Goal: Find specific page/section

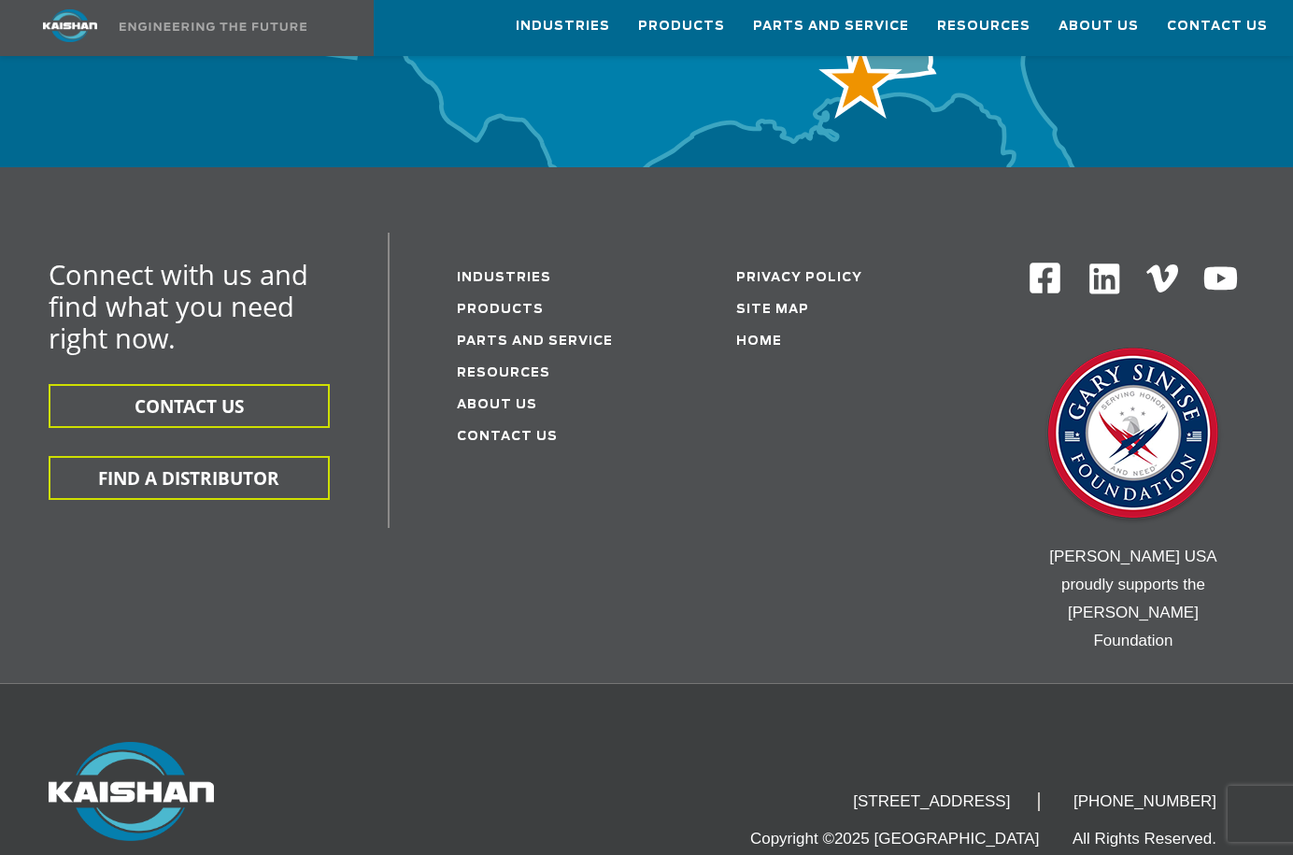
scroll to position [6380, 0]
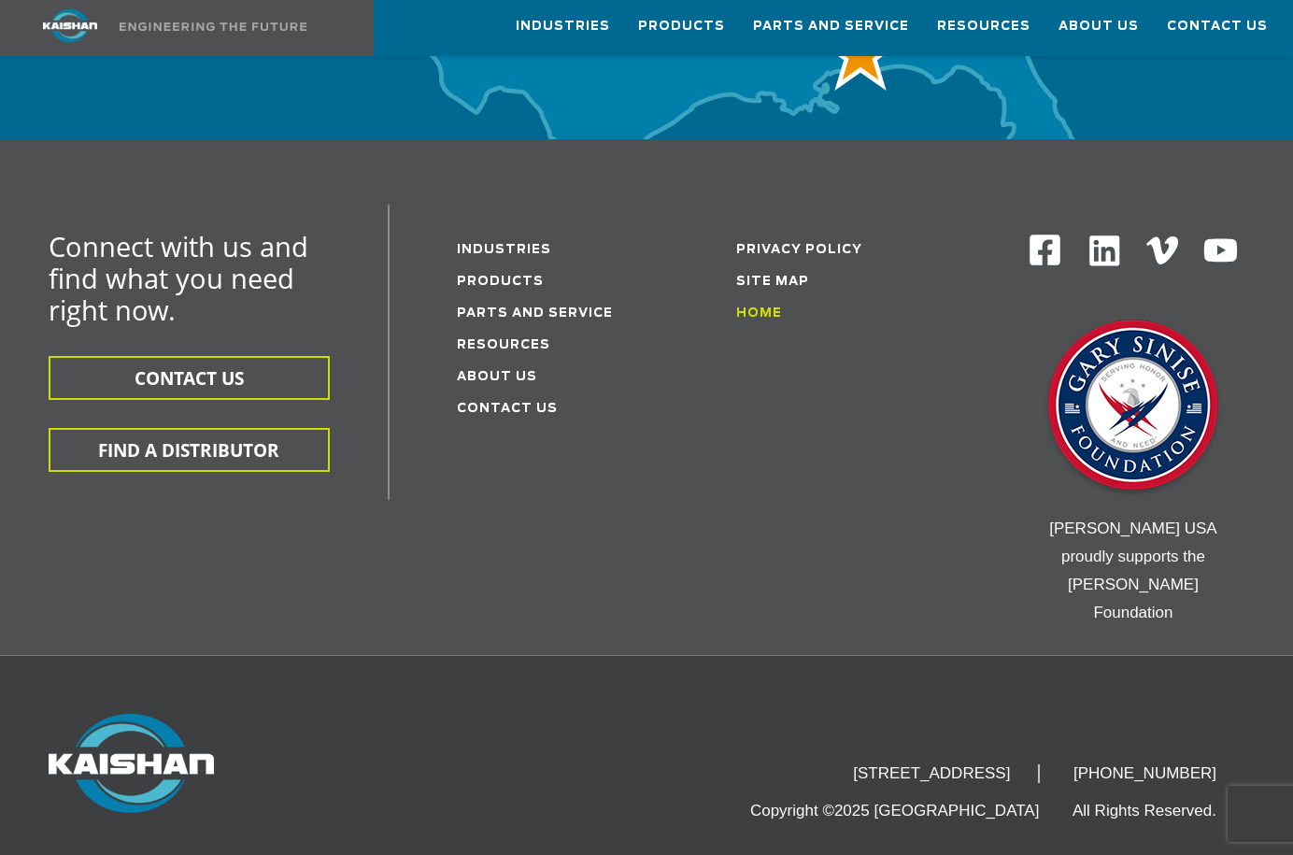
click at [744, 307] on link "Home" at bounding box center [759, 313] width 46 height 12
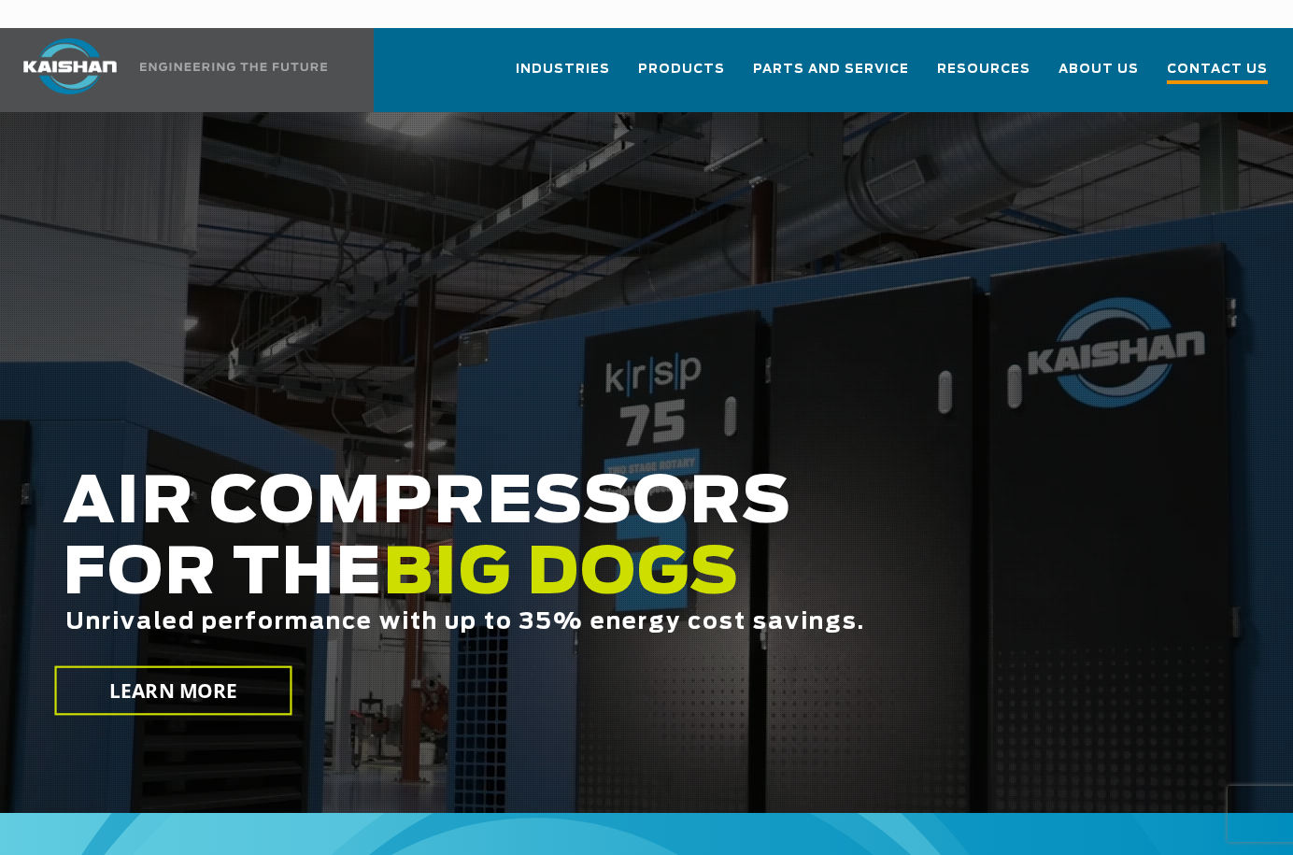
click at [1218, 59] on span "Contact Us" at bounding box center [1217, 71] width 101 height 25
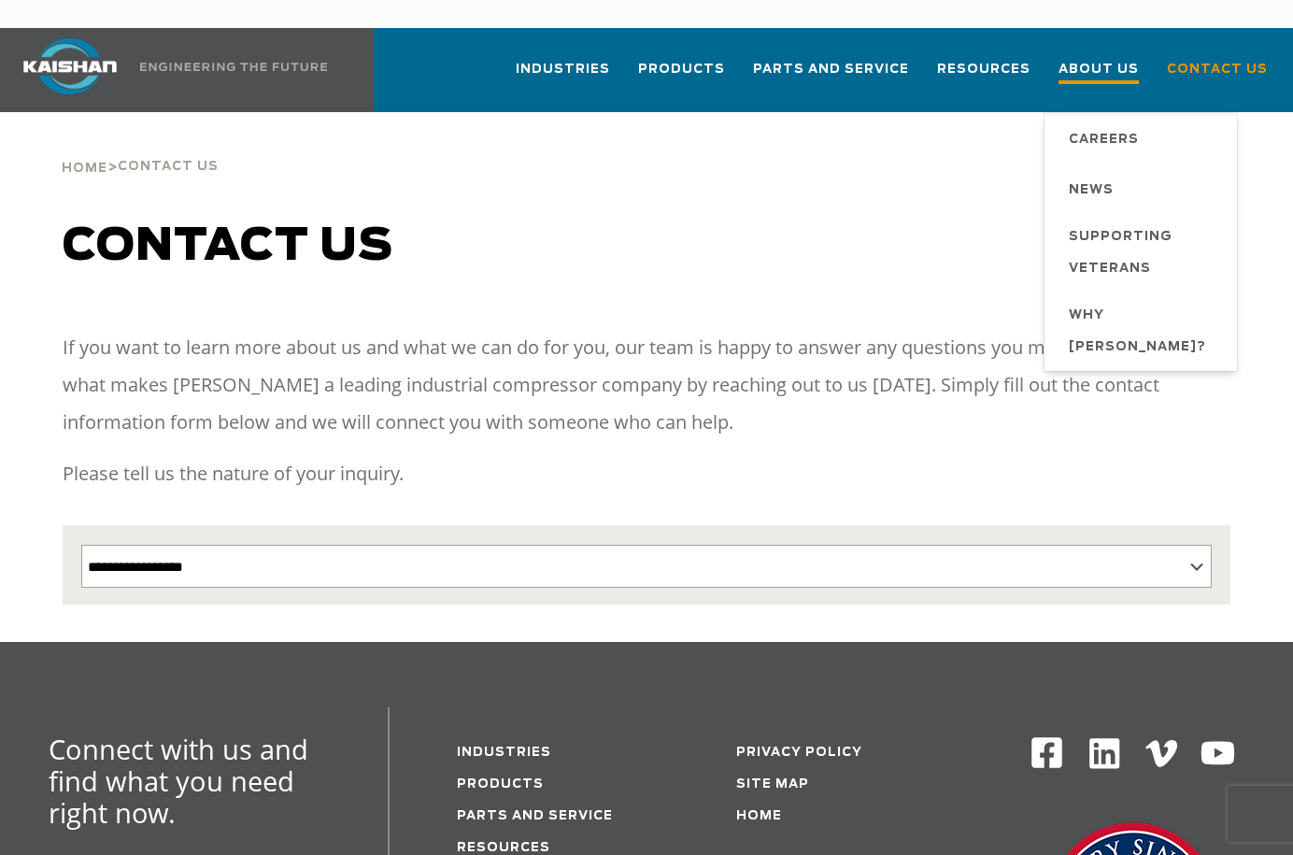
click at [1068, 59] on span "About Us" at bounding box center [1098, 71] width 80 height 25
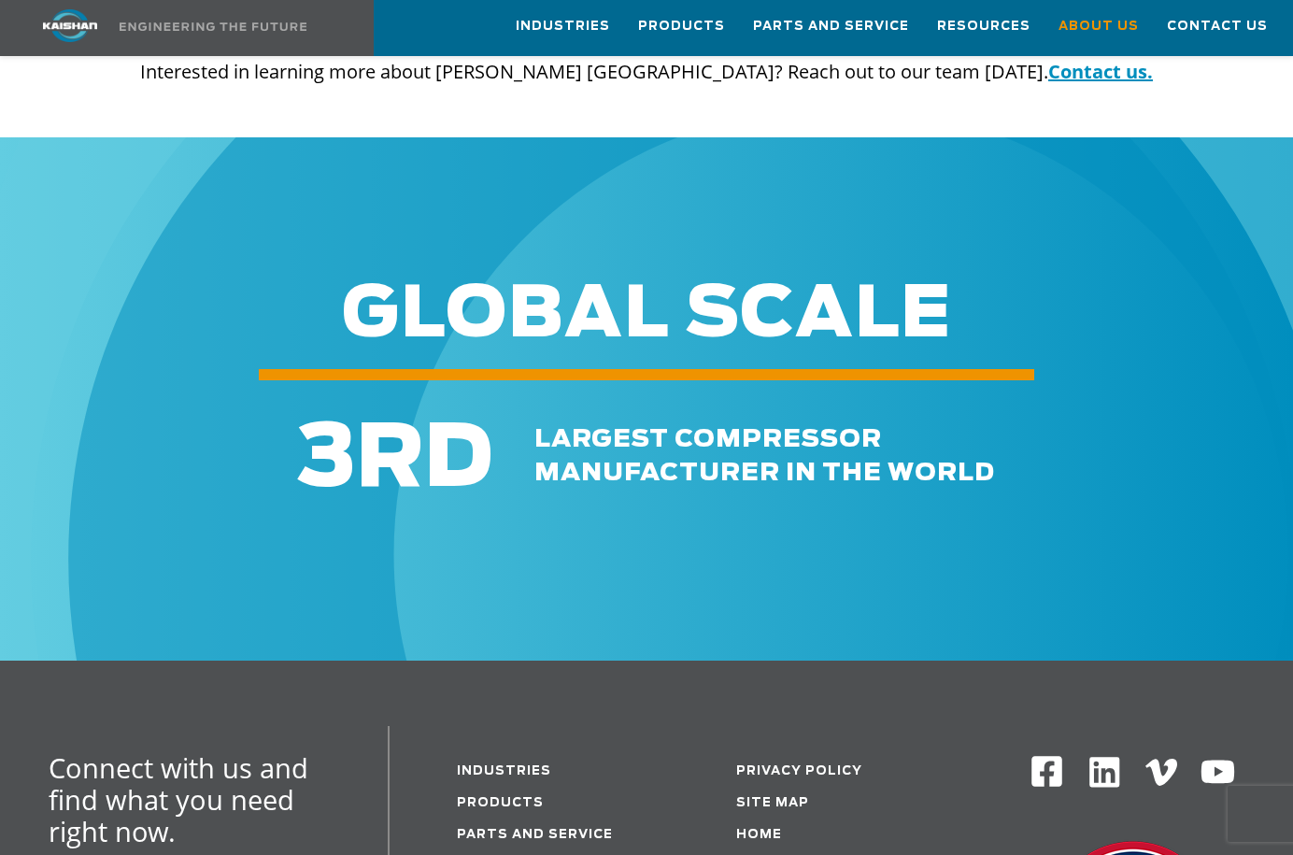
scroll to position [5662, 0]
